Goal: Task Accomplishment & Management: Complete application form

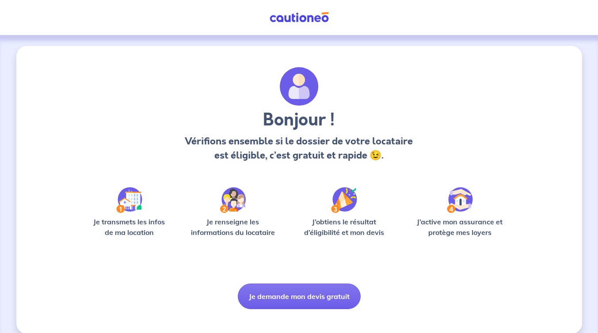
scroll to position [11, 0]
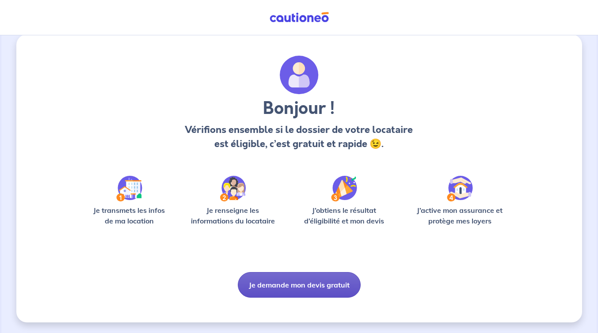
click at [301, 283] on button "Je demande mon devis gratuit" at bounding box center [299, 285] width 123 height 26
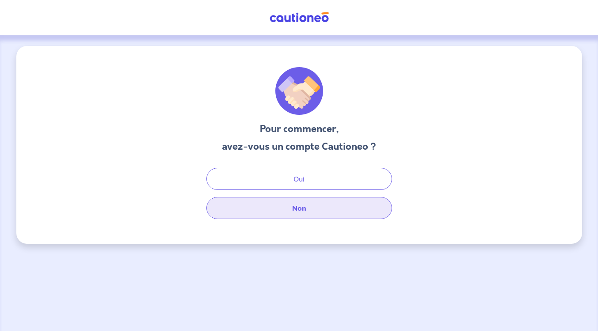
click at [308, 208] on button "Non" at bounding box center [300, 208] width 186 height 22
